Goal: Complete application form

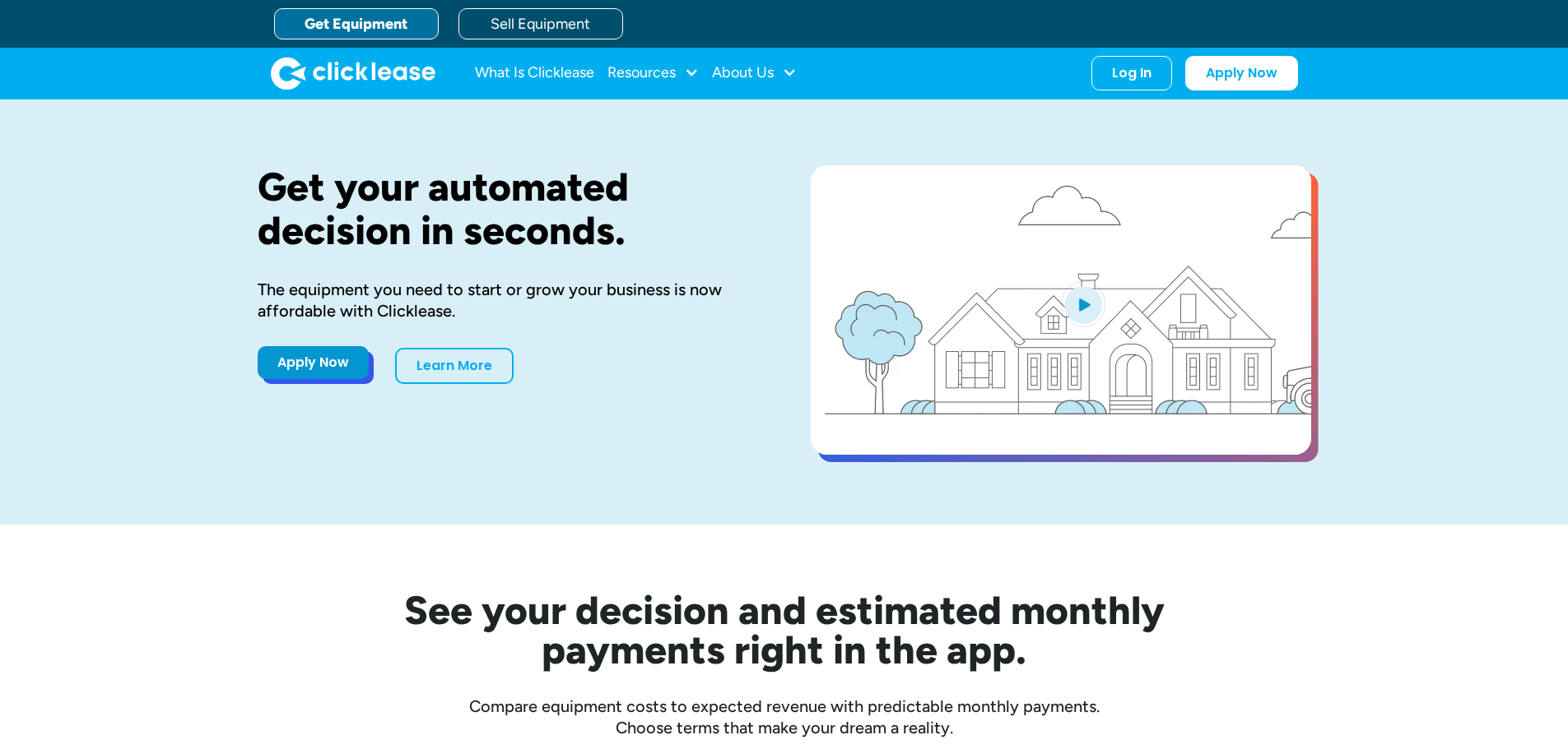
click at [320, 376] on link "Apply Now" at bounding box center [313, 363] width 111 height 33
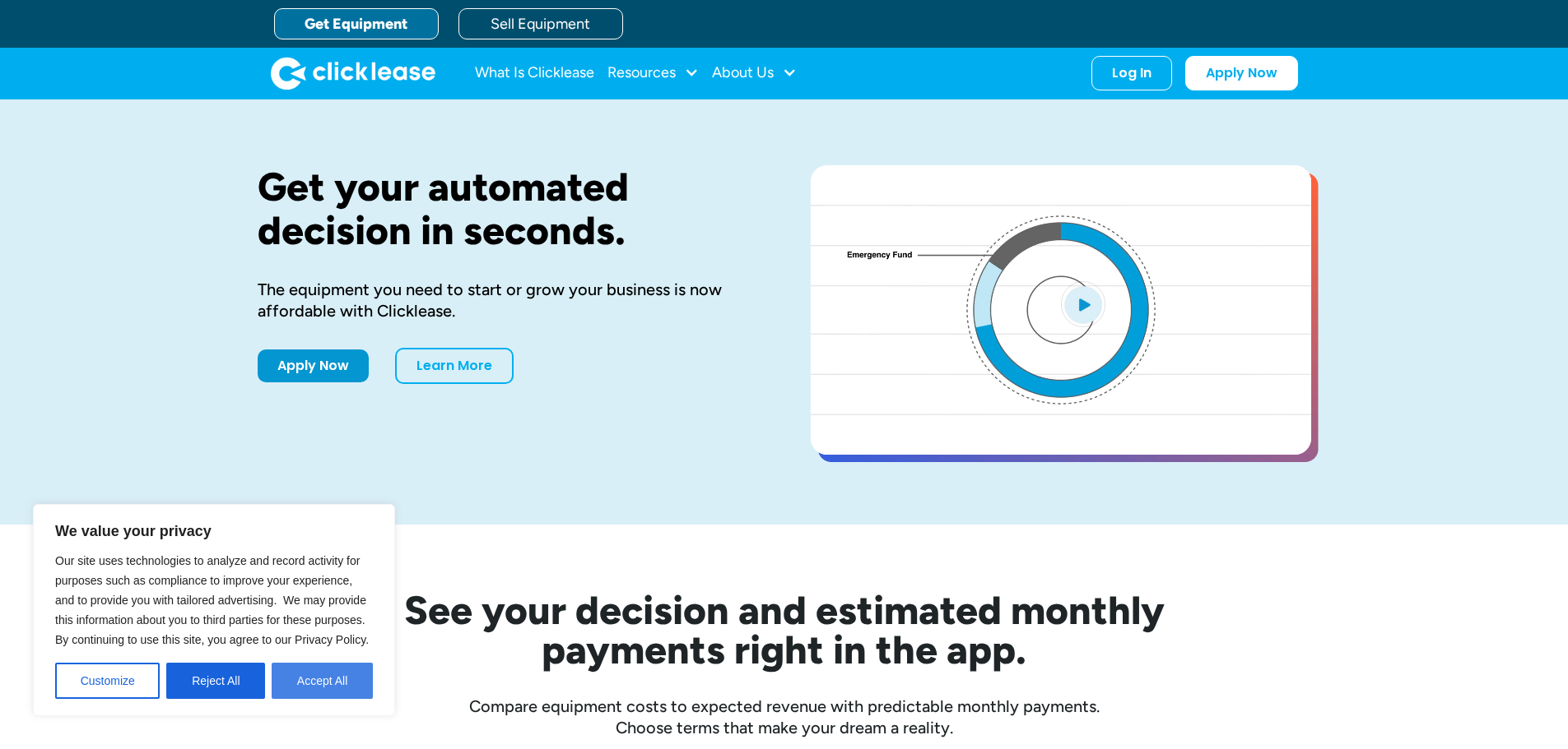
click at [331, 676] on button "Accept All" at bounding box center [322, 681] width 101 height 36
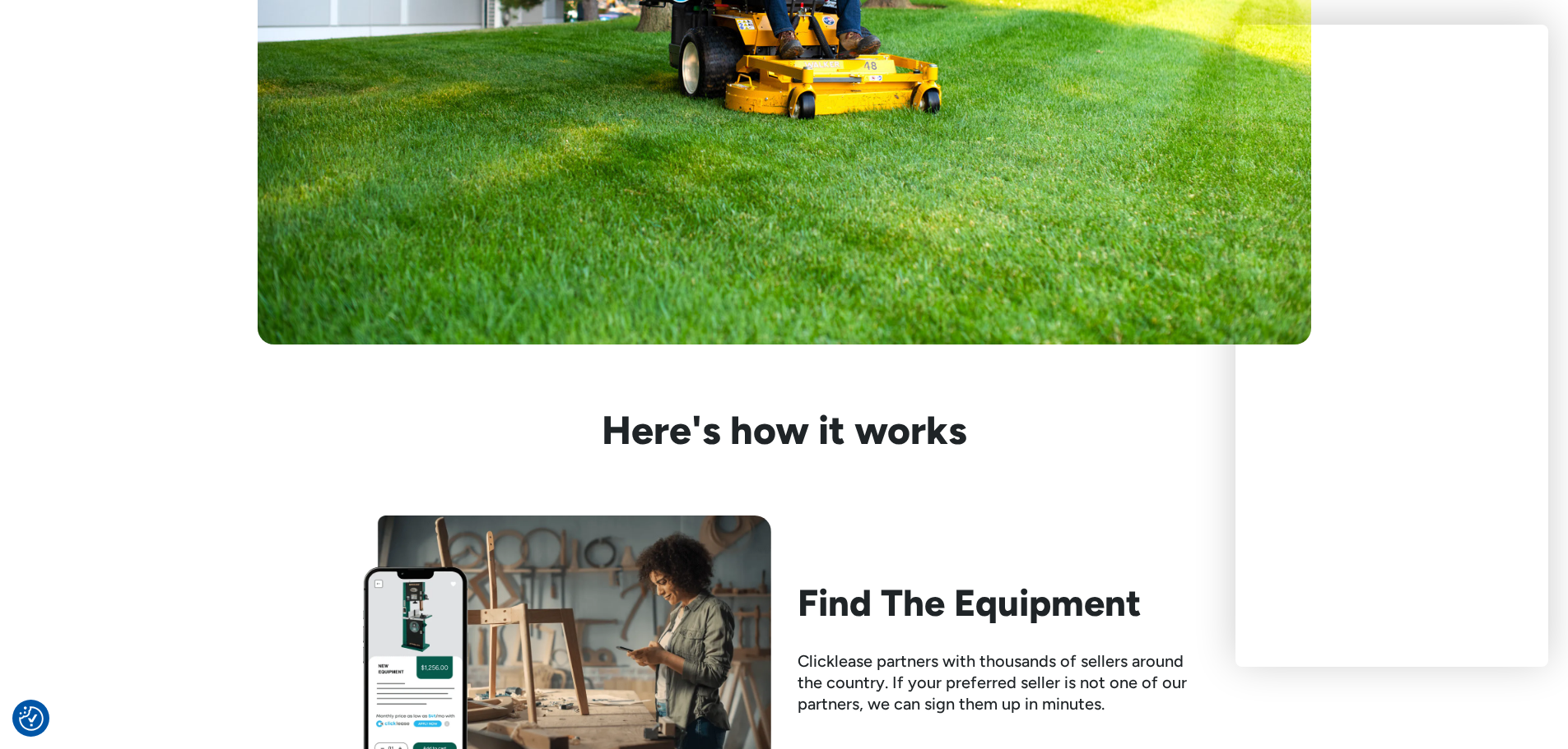
scroll to position [1234, 0]
